Goal: Task Accomplishment & Management: Manage account settings

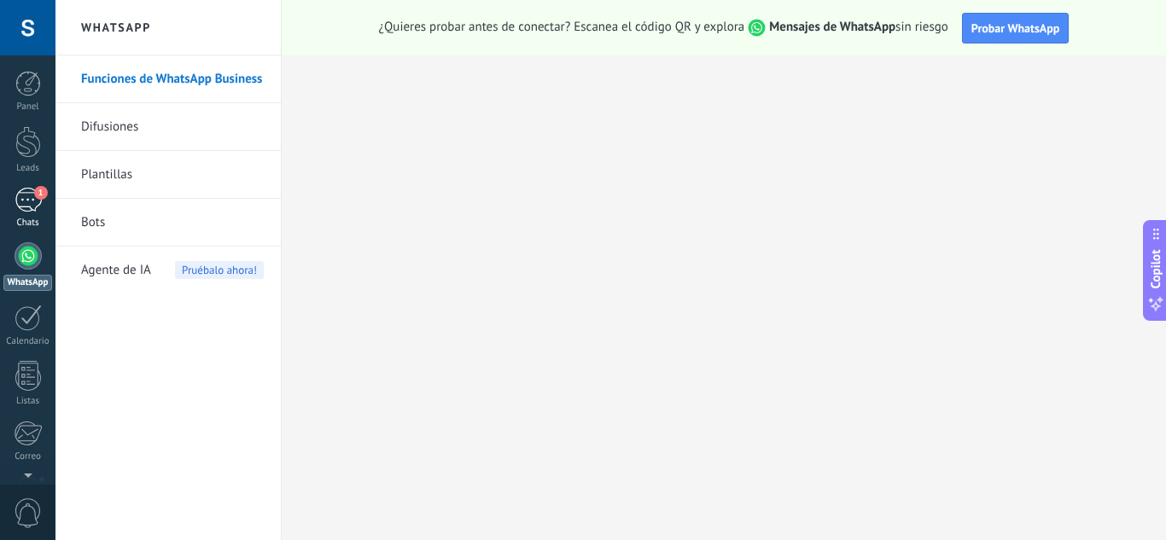
click at [13, 201] on link "1 Chats" at bounding box center [27, 208] width 55 height 41
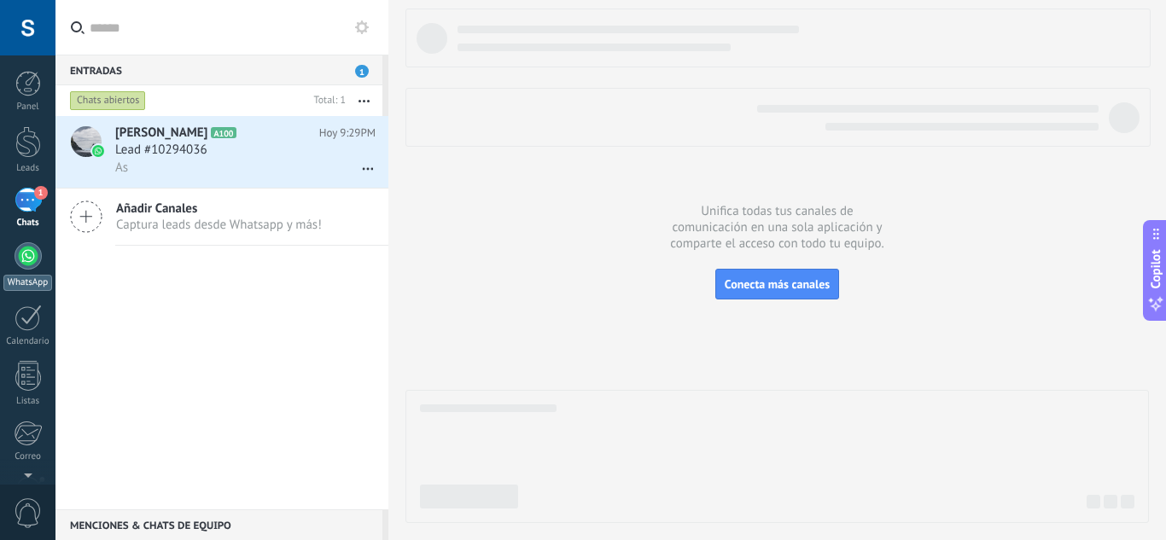
click at [37, 256] on div at bounding box center [28, 255] width 27 height 27
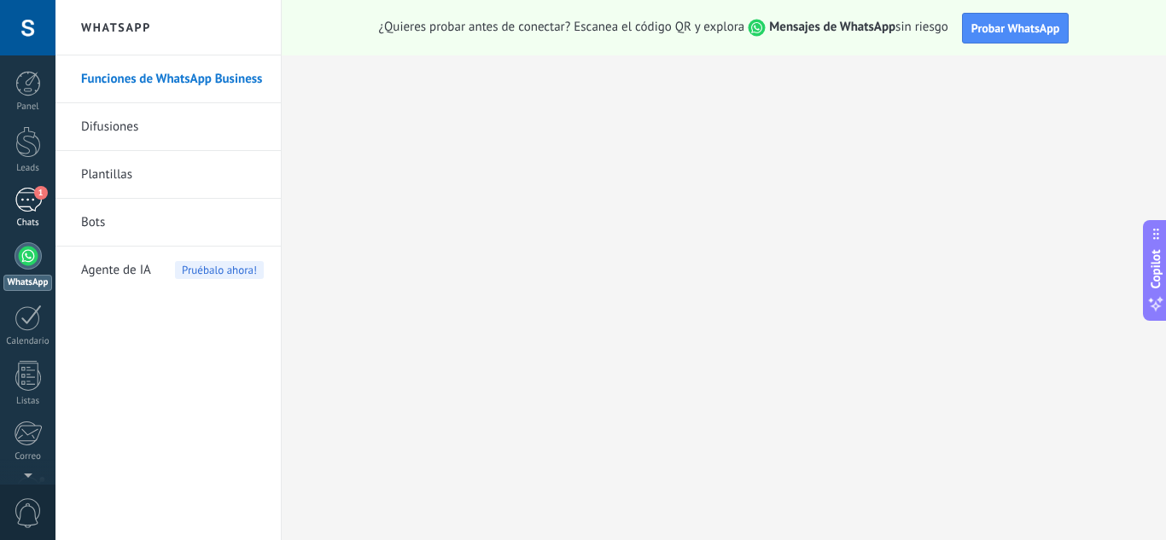
click at [29, 201] on div "1" at bounding box center [28, 200] width 27 height 25
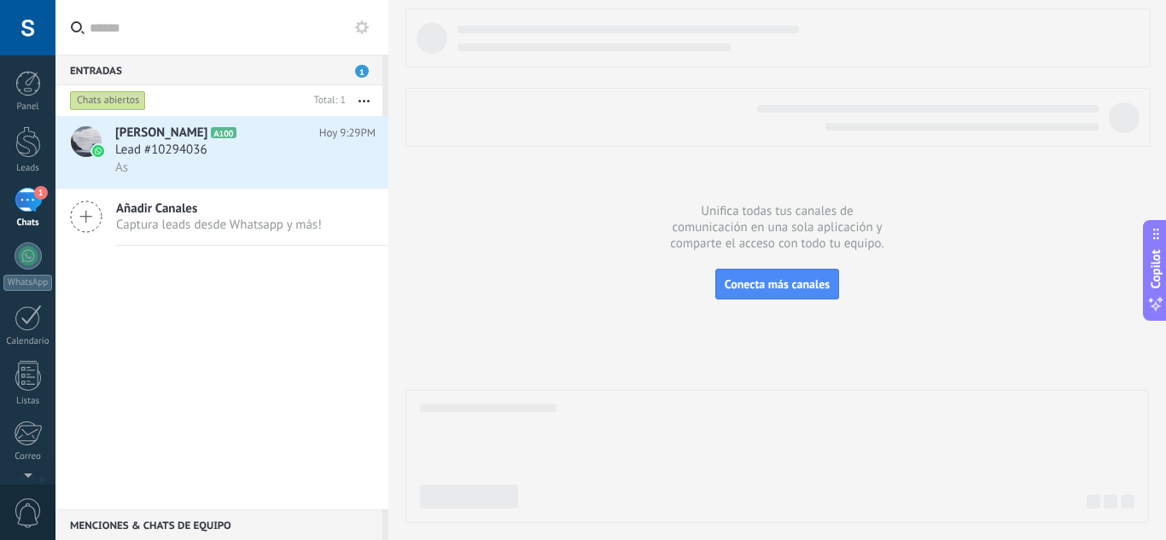
click at [11, 31] on div at bounding box center [27, 27] width 55 height 55
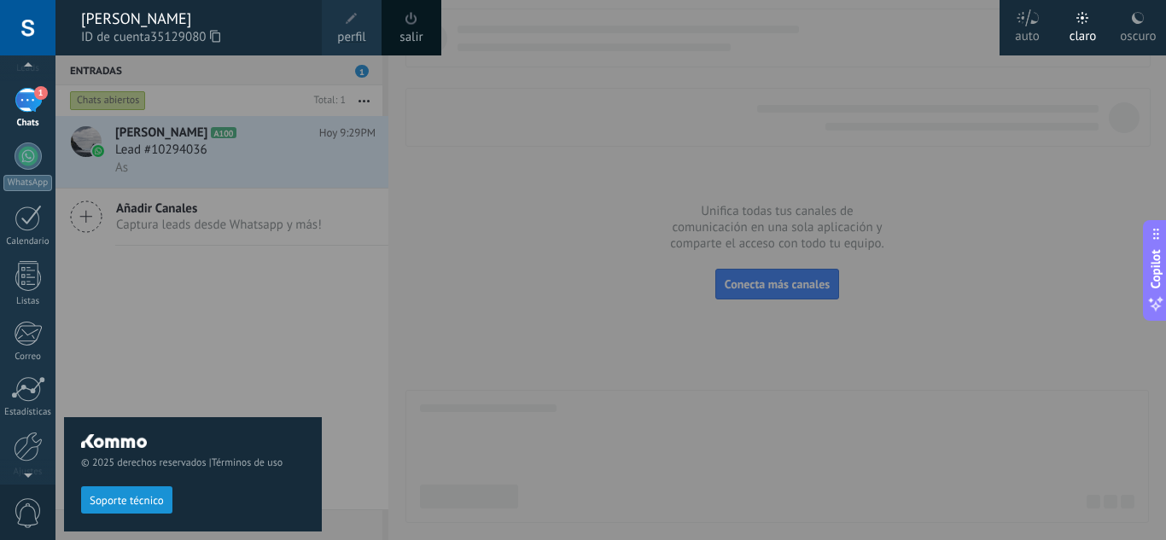
scroll to position [170, 0]
click at [12, 253] on link "Correo" at bounding box center [27, 272] width 55 height 42
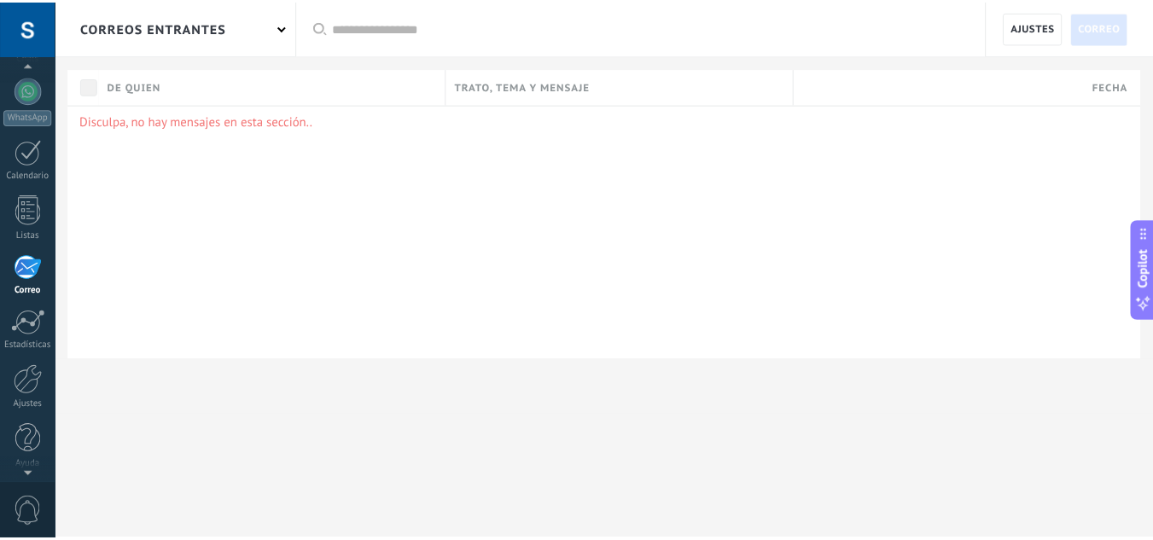
scroll to position [170, 0]
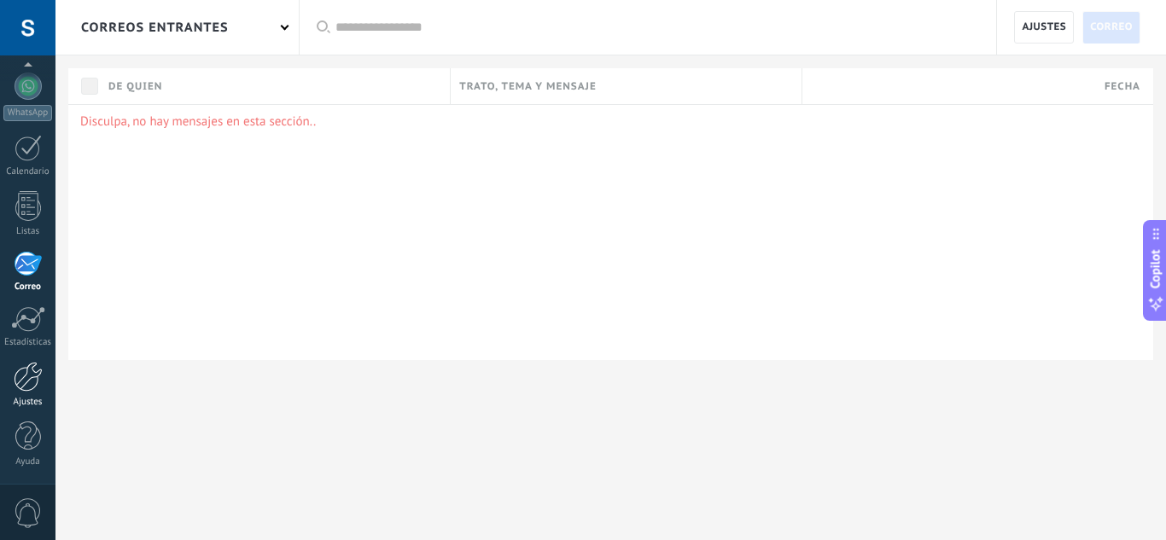
click at [19, 392] on link "Ajustes" at bounding box center [27, 385] width 55 height 46
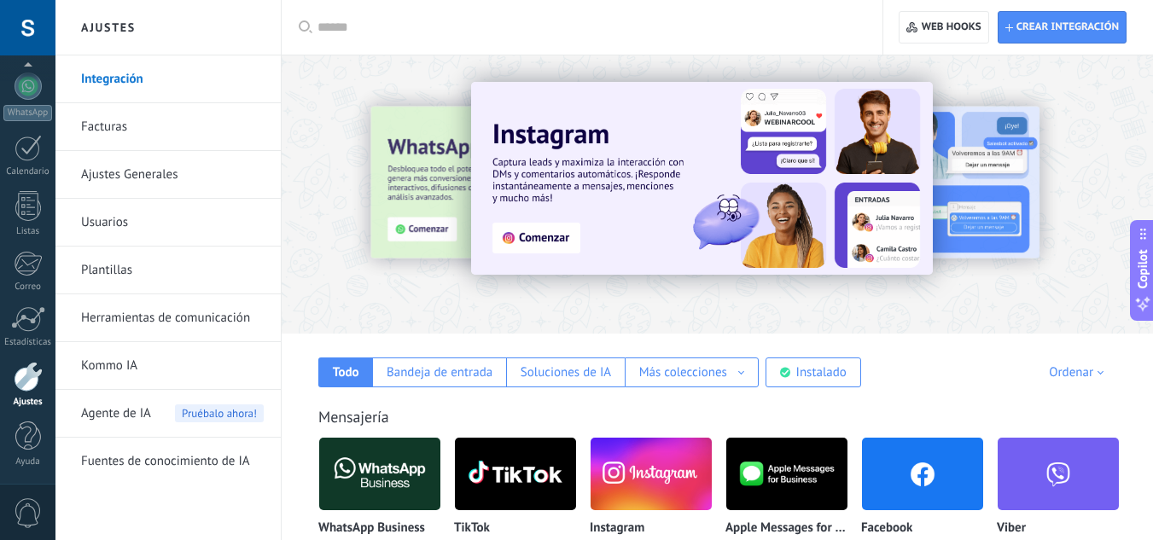
click at [132, 177] on link "Ajustes Generales" at bounding box center [172, 175] width 183 height 48
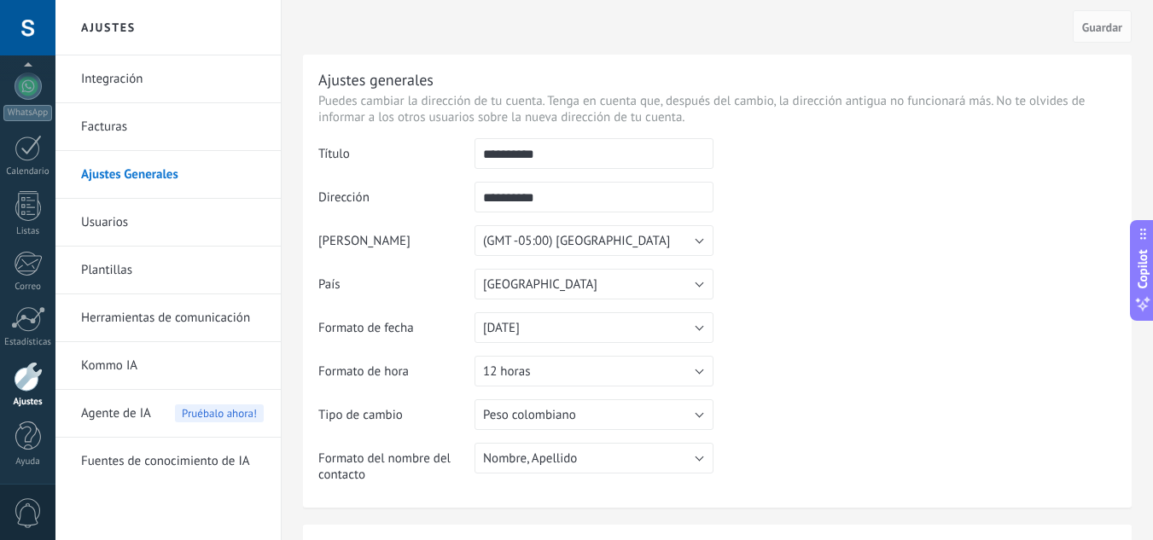
click at [134, 324] on link "Herramientas de comunicación" at bounding box center [172, 318] width 183 height 48
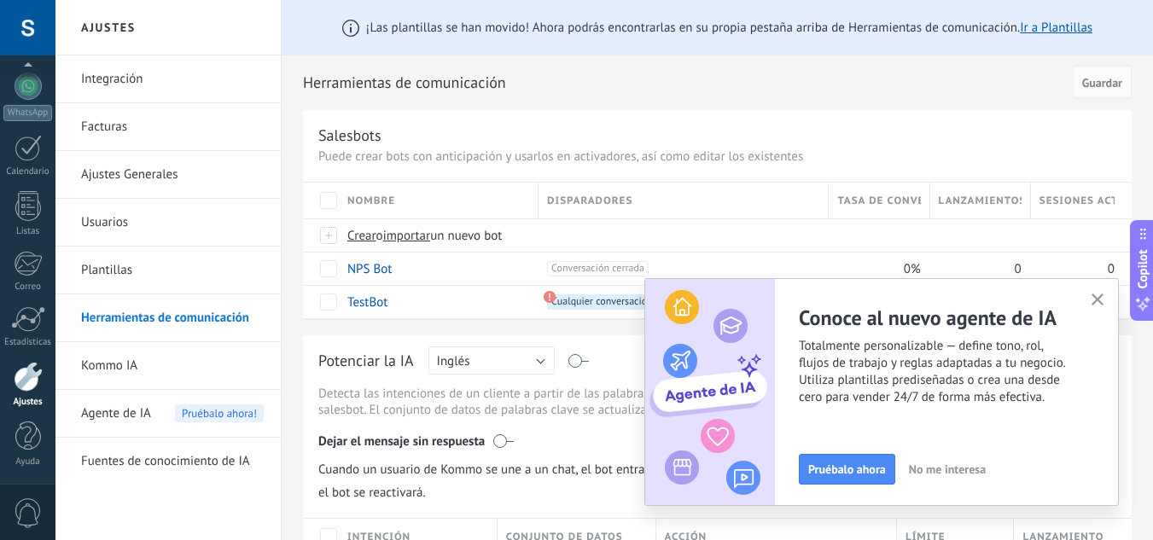
click at [1100, 307] on span "button" at bounding box center [1097, 301] width 13 height 15
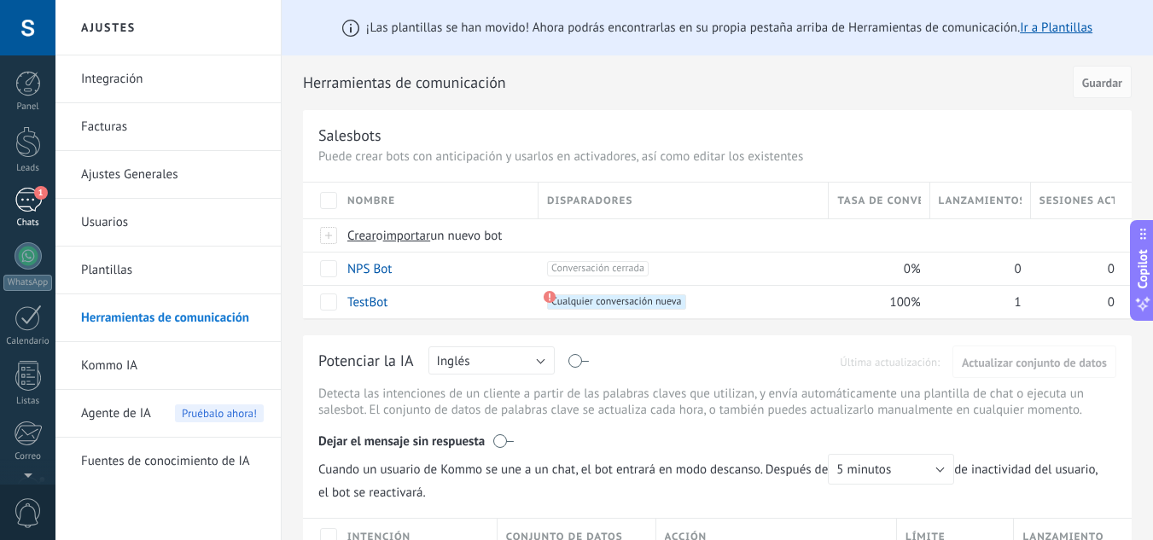
click at [40, 215] on link "1 Chats" at bounding box center [27, 208] width 55 height 41
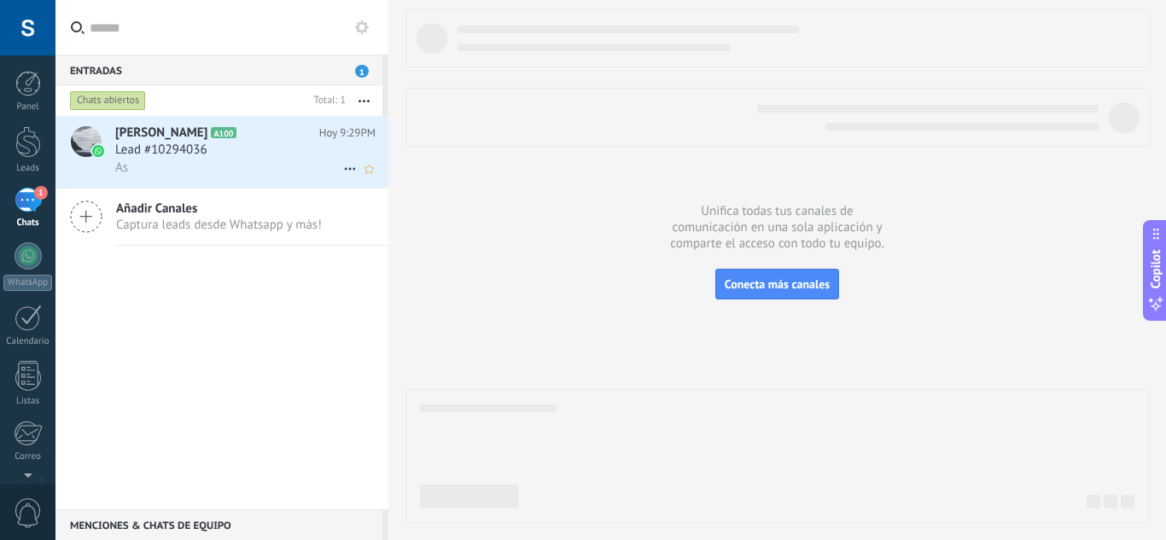
click at [261, 155] on div "Lead #10294036" at bounding box center [245, 150] width 260 height 17
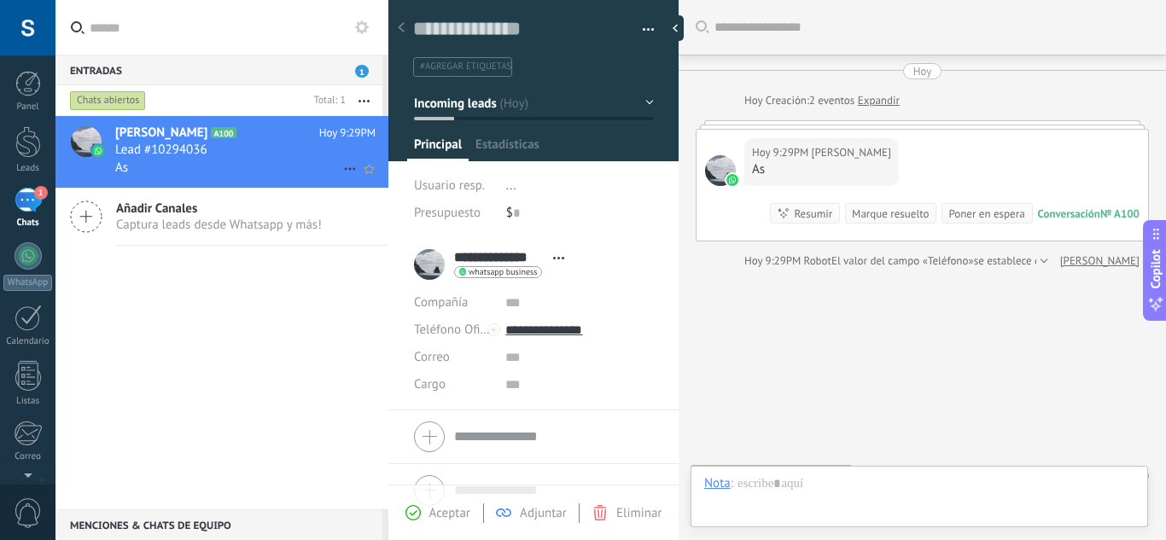
scroll to position [27, 0]
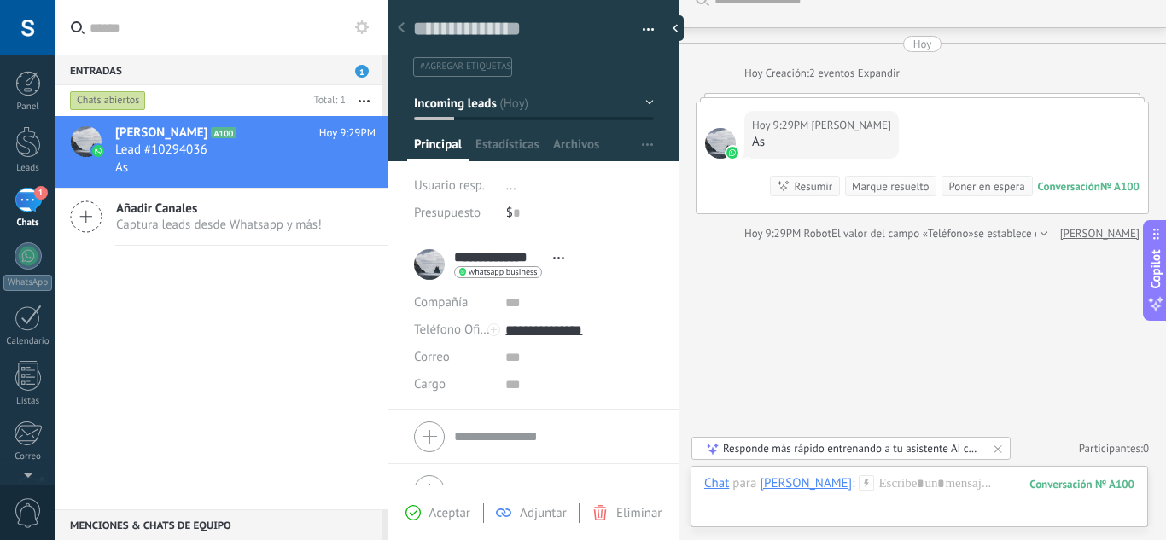
click at [857, 343] on div "Buscar Carga más [PERSON_NAME] Creación: 2 eventos Expandir Hoy 9:29PM [PERSON_…" at bounding box center [921, 256] width 487 height 567
click at [905, 483] on div at bounding box center [919, 500] width 430 height 51
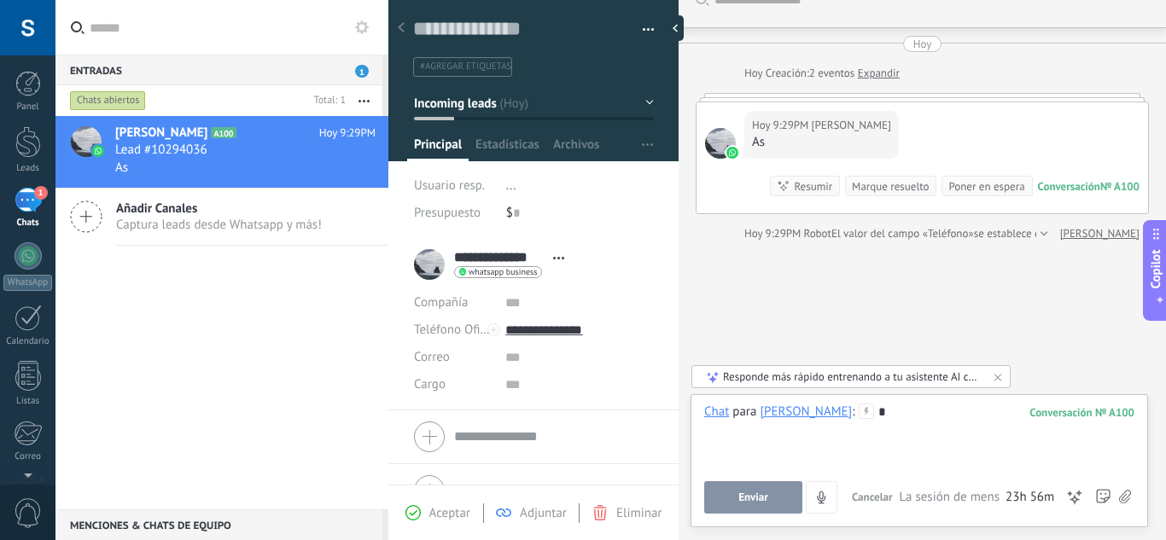
click at [758, 492] on span "Enviar" at bounding box center [753, 498] width 30 height 12
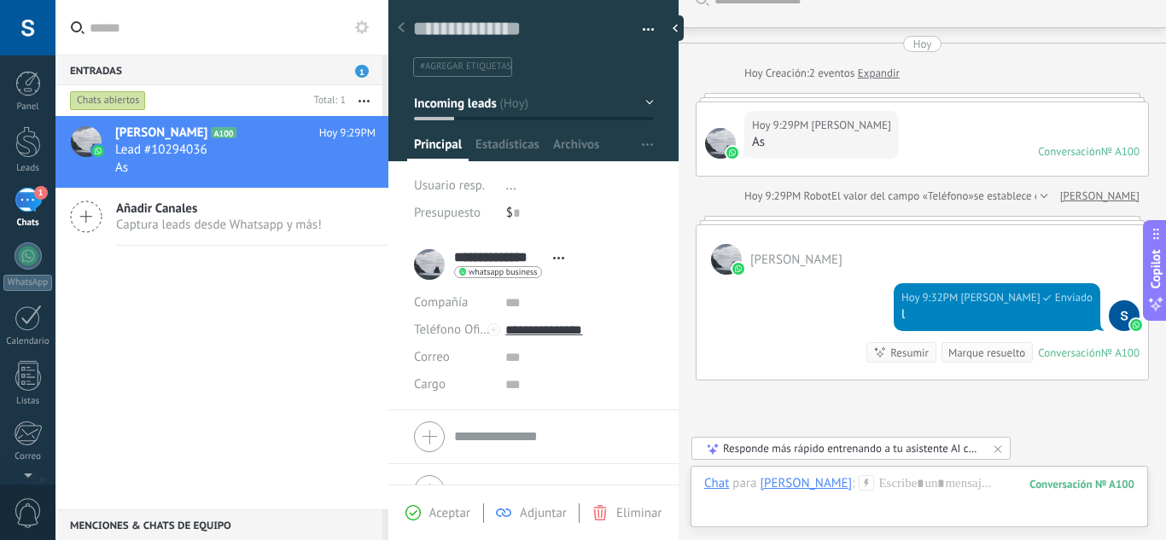
scroll to position [166, 0]
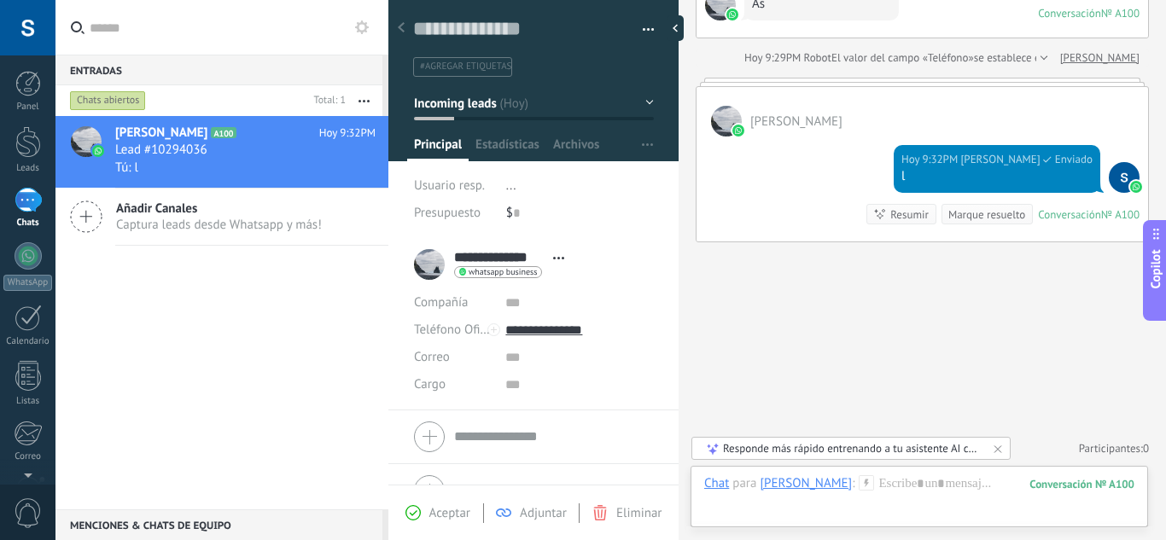
click at [400, 34] on div at bounding box center [401, 28] width 24 height 33
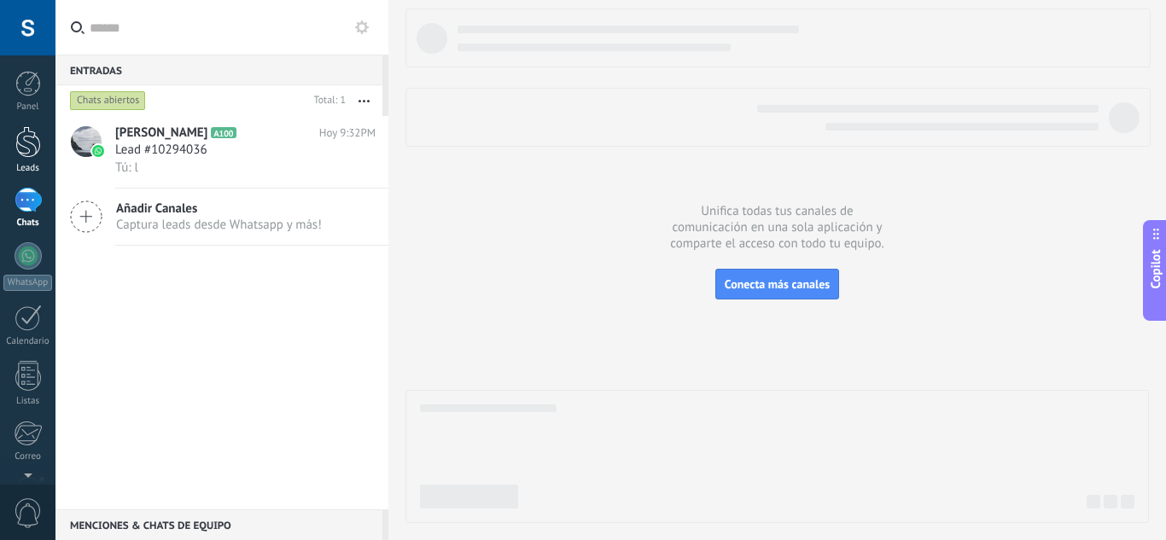
click at [29, 143] on div at bounding box center [28, 142] width 26 height 32
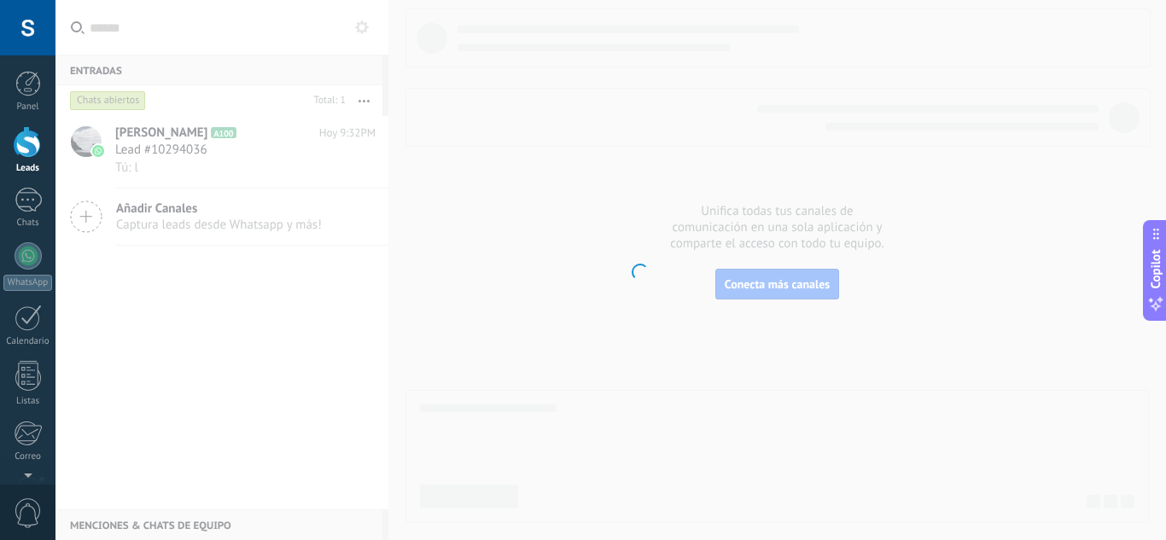
click at [29, 143] on div at bounding box center [28, 142] width 26 height 32
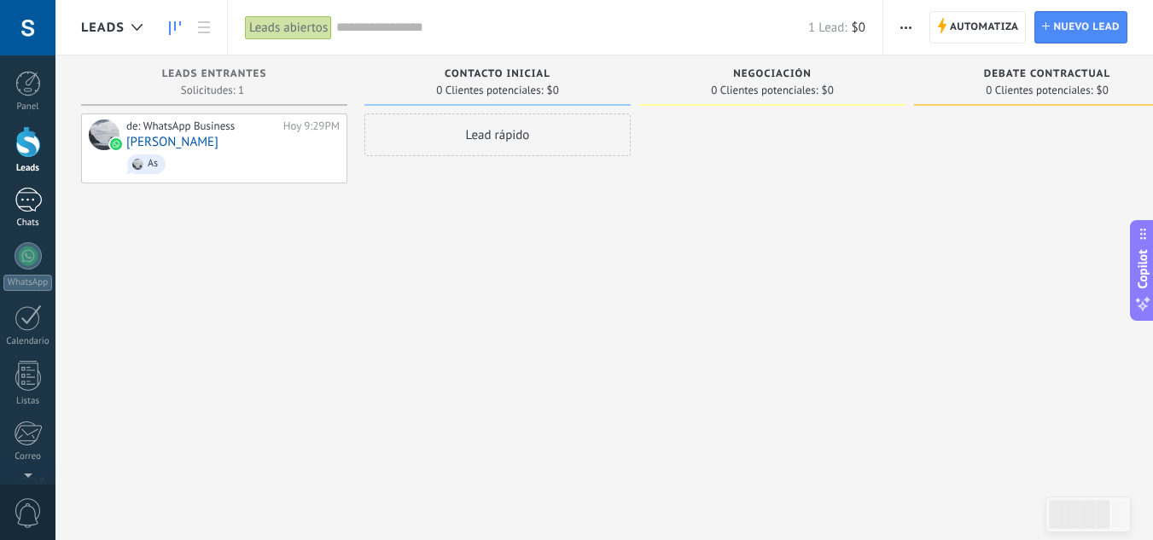
click at [22, 196] on div "1" at bounding box center [28, 200] width 27 height 25
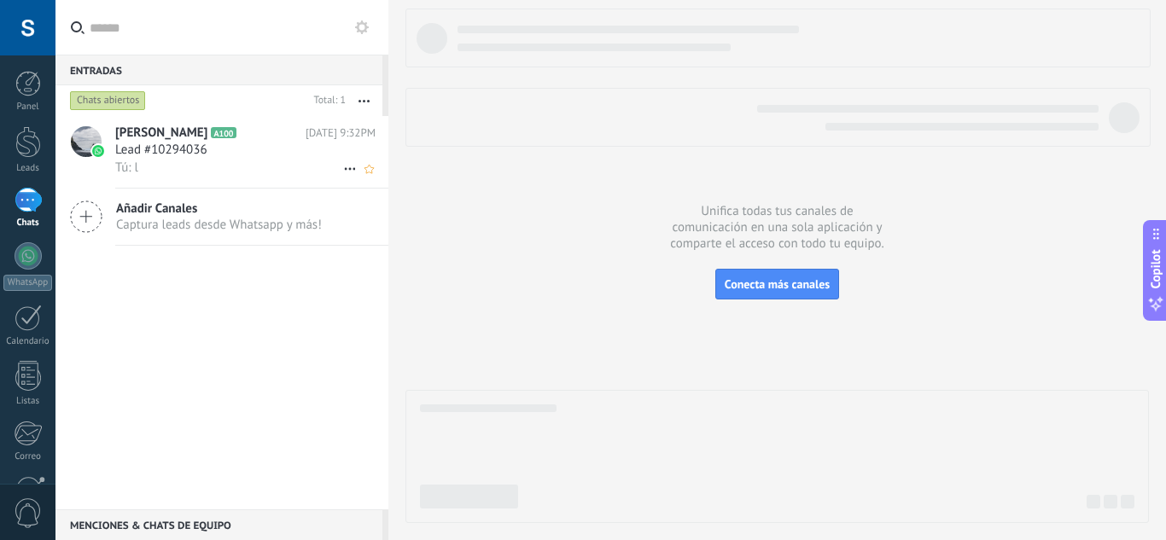
click at [295, 154] on div "Lead #10294036" at bounding box center [245, 150] width 260 height 17
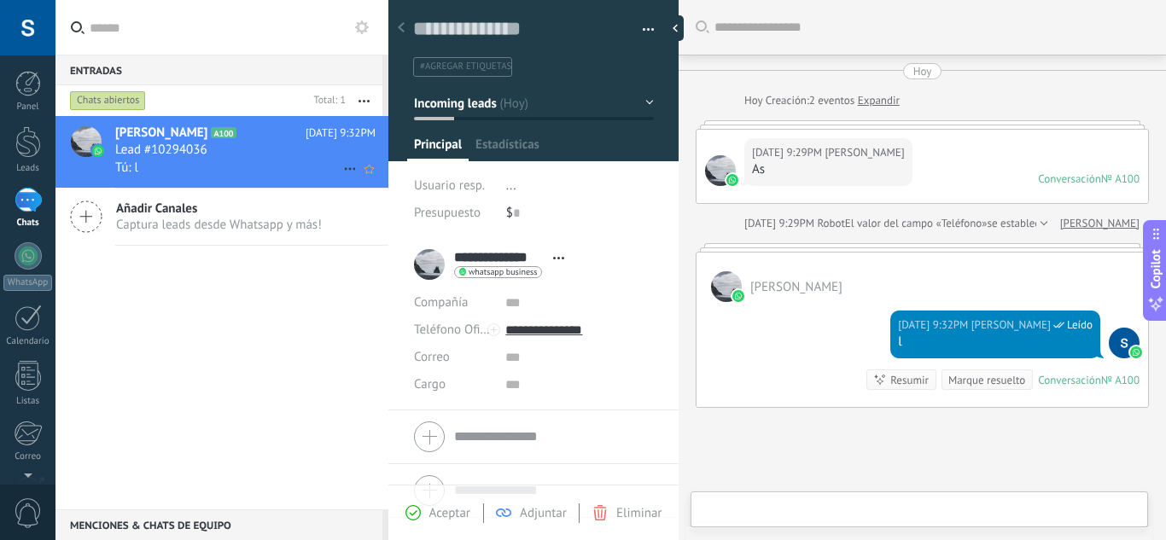
scroll to position [55, 0]
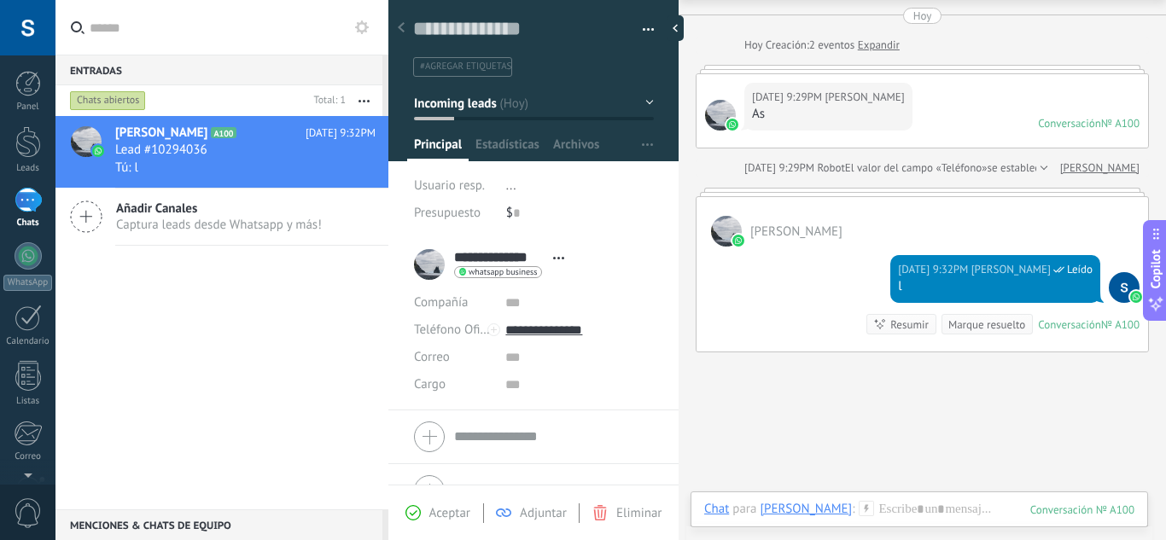
click at [266, 365] on div "Edwin Calderon A100 Hoy 9:32PM Lead #10294036 Tú: l Añadir Canales Captura lead…" at bounding box center [221, 312] width 333 height 393
click at [252, 352] on div "Edwin Calderon A100 Hoy 9:32PM Lead #10294036 Tú: l Añadir Canales Captura lead…" at bounding box center [221, 312] width 333 height 393
click at [402, 25] on use at bounding box center [401, 27] width 7 height 10
